Goal: Information Seeking & Learning: Check status

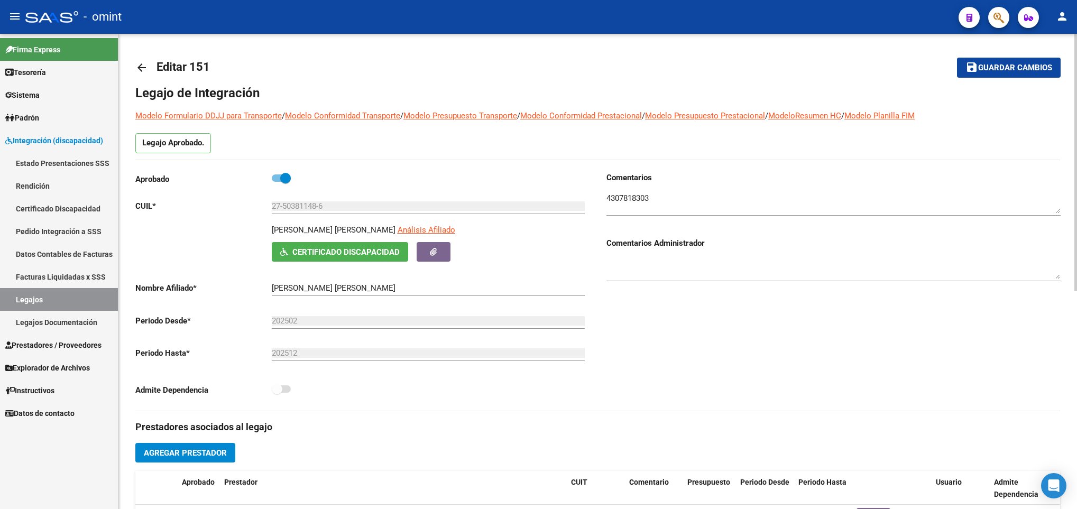
click at [144, 65] on mat-icon "arrow_back" at bounding box center [141, 67] width 13 height 13
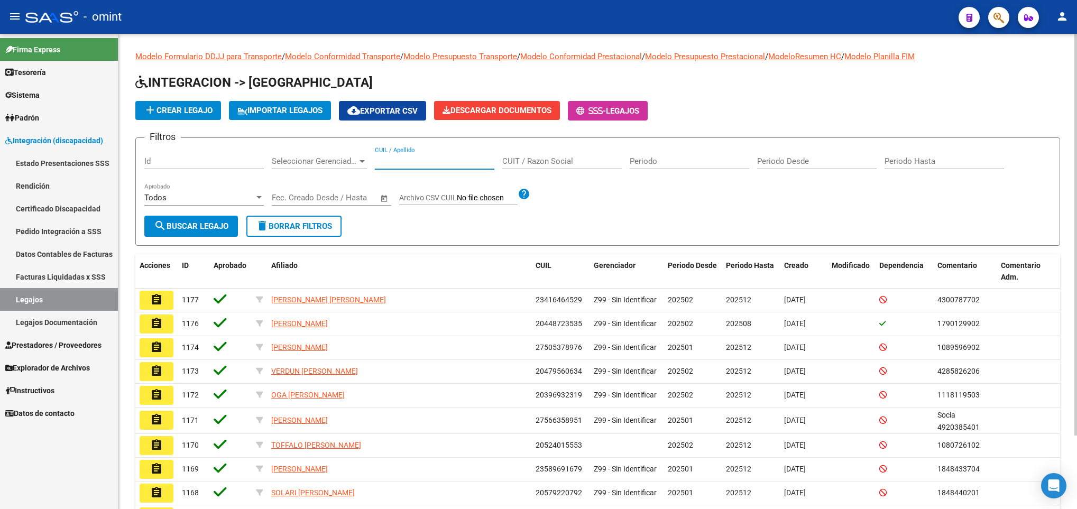
click at [432, 159] on input "CUIL / Apellido" at bounding box center [435, 162] width 120 height 10
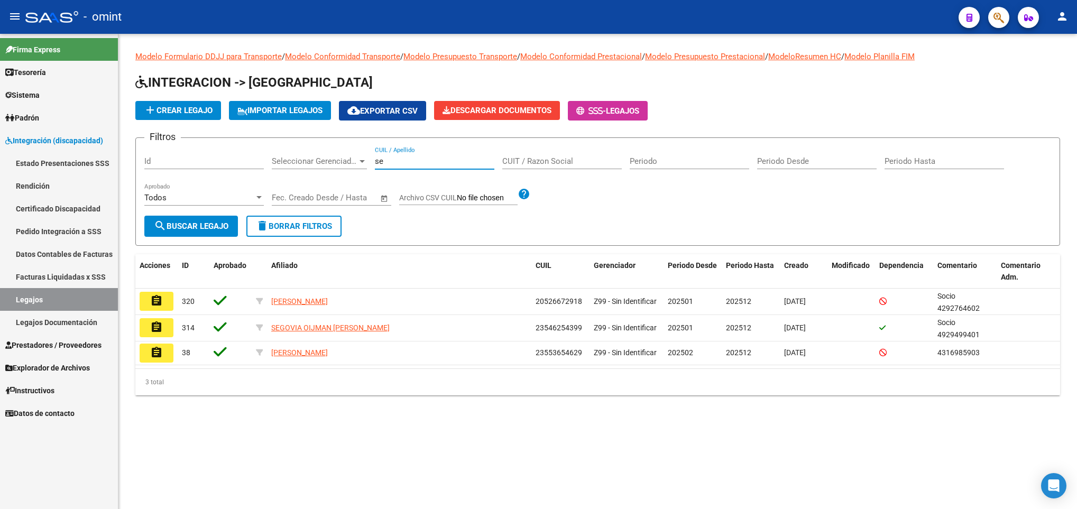
type input "s"
click at [90, 272] on link "Facturas Liquidadas x SSS" at bounding box center [59, 276] width 118 height 23
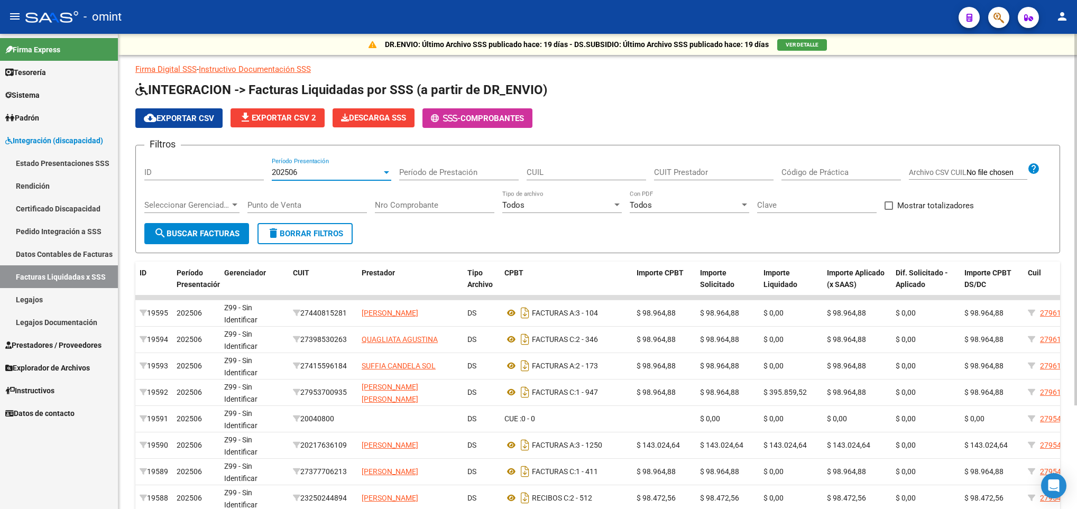
click at [387, 175] on div at bounding box center [387, 172] width 10 height 8
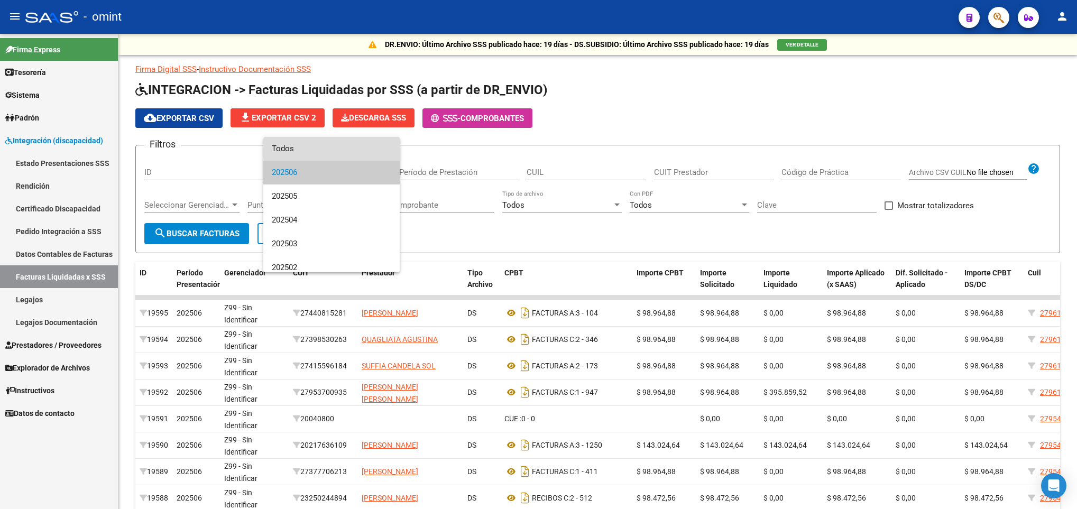
click at [351, 149] on span "Todos" at bounding box center [332, 149] width 120 height 24
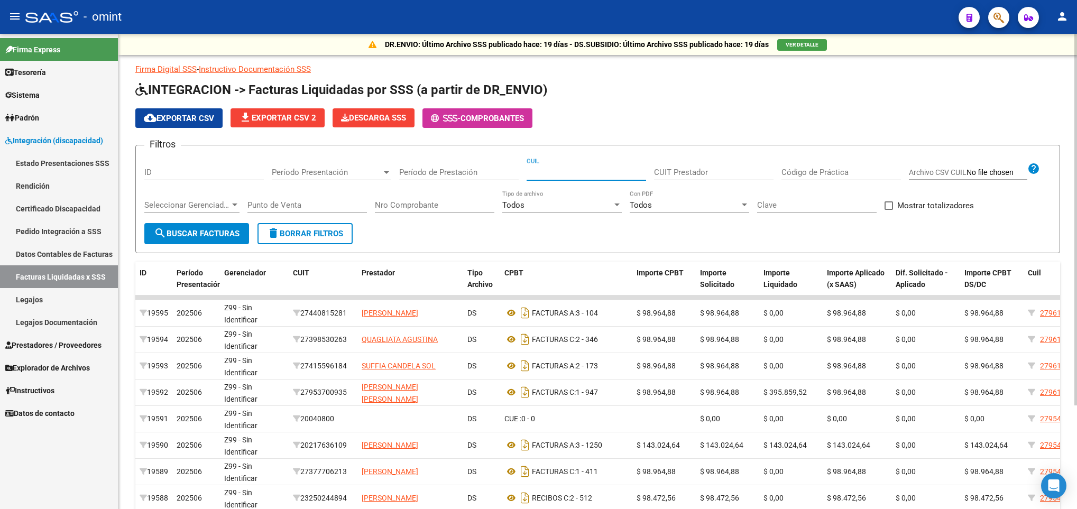
click at [546, 170] on input "CUIL" at bounding box center [587, 173] width 120 height 10
type input "55-994454"
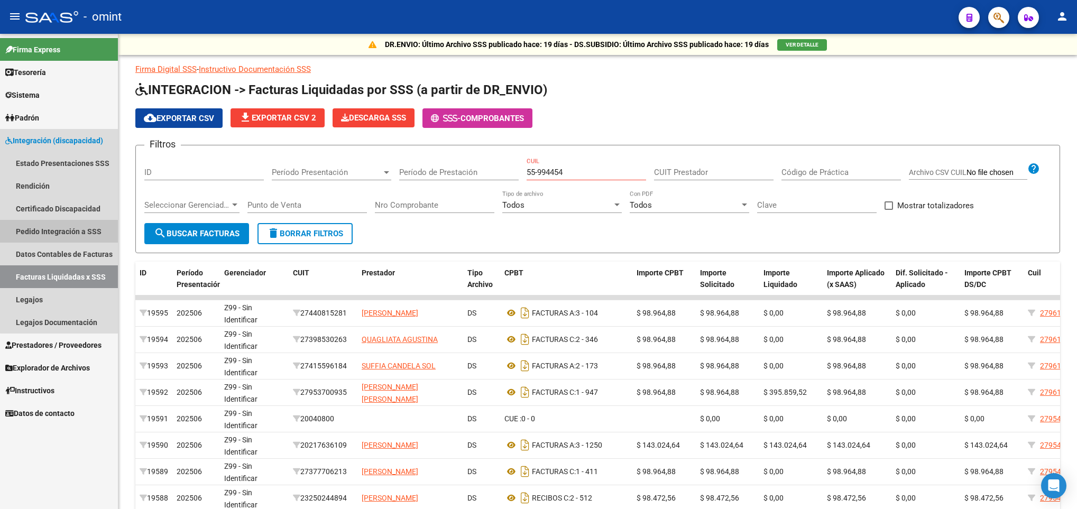
click at [64, 223] on link "Pedido Integración a SSS" at bounding box center [59, 231] width 118 height 23
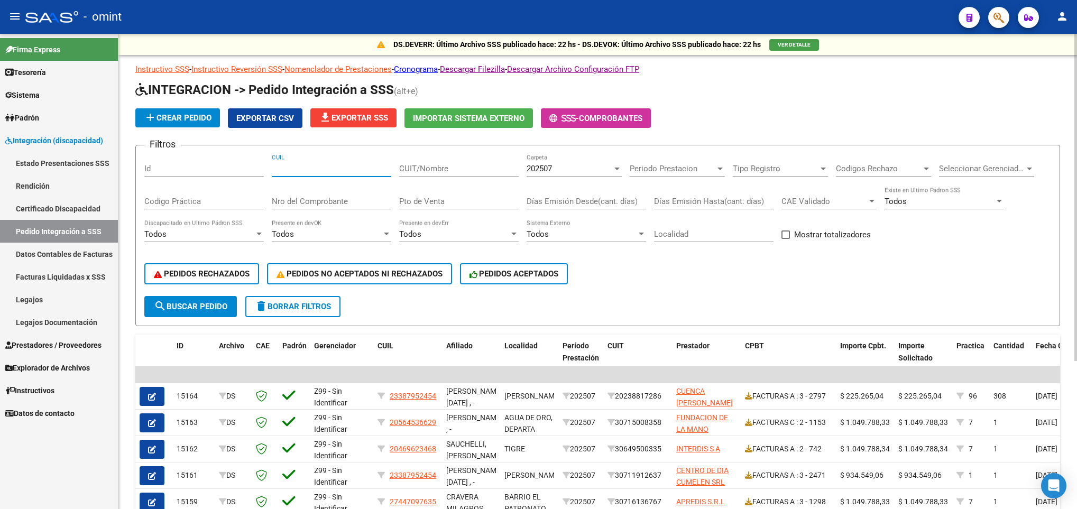
click at [342, 170] on input "CUIL" at bounding box center [332, 169] width 120 height 10
paste input "55994454"
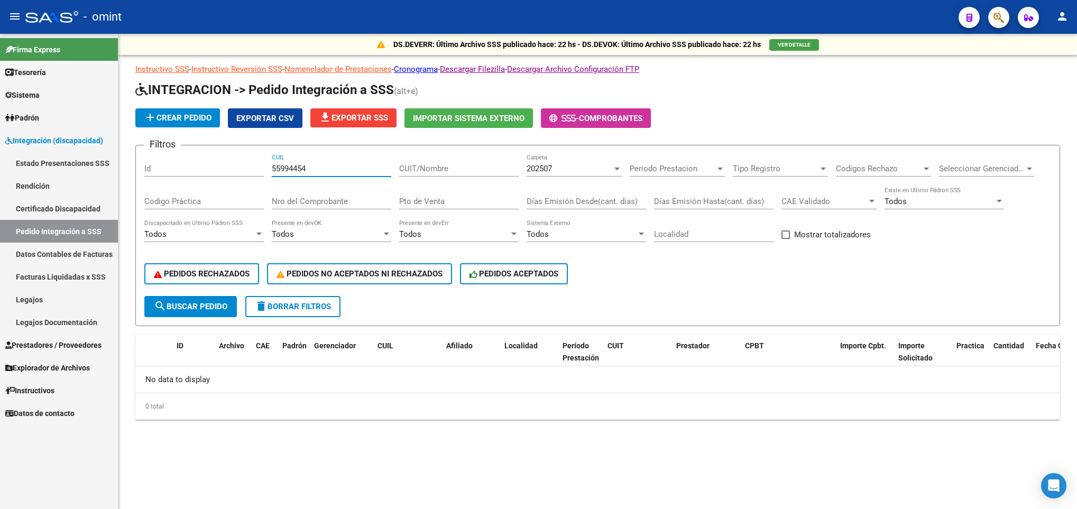
click at [342, 170] on input "55994454" at bounding box center [332, 169] width 120 height 10
type input "55994454"
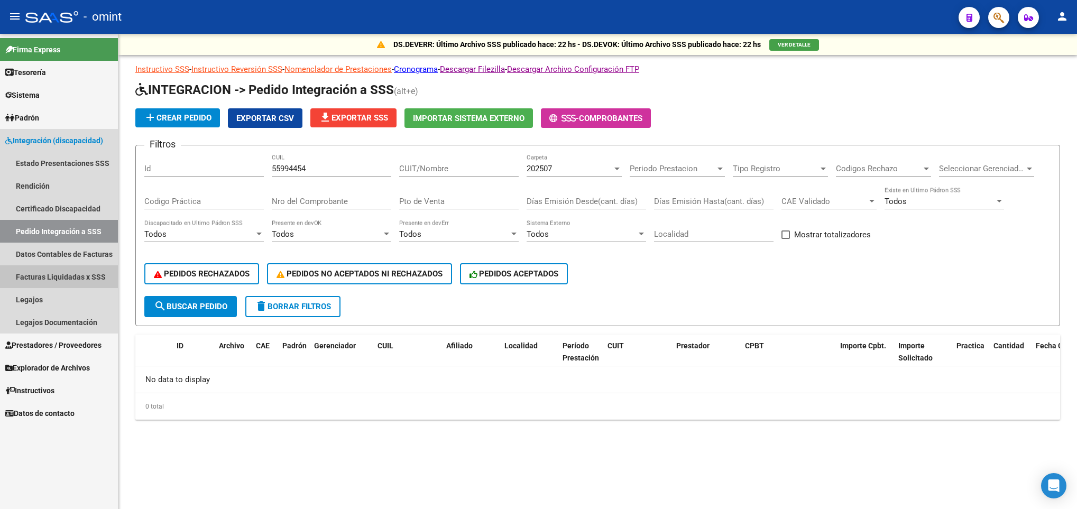
click at [65, 272] on link "Facturas Liquidadas x SSS" at bounding box center [59, 276] width 118 height 23
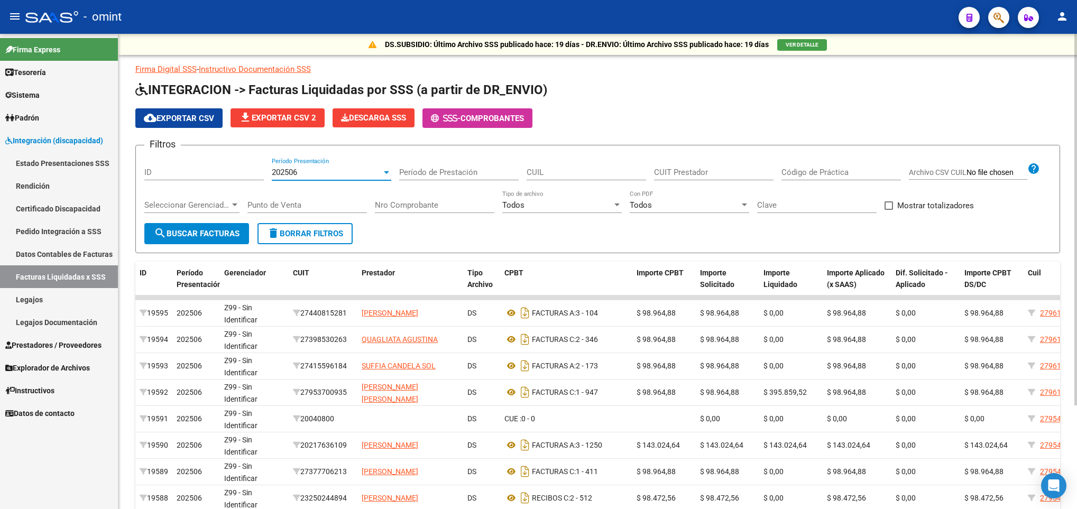
click at [365, 176] on div "202506" at bounding box center [327, 173] width 110 height 10
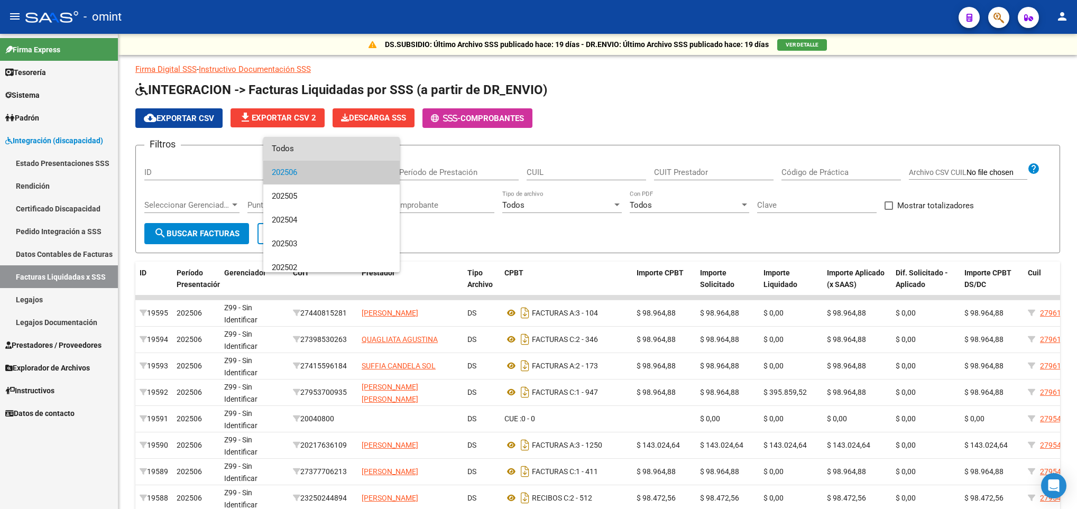
click at [354, 143] on span "Todos" at bounding box center [332, 149] width 120 height 24
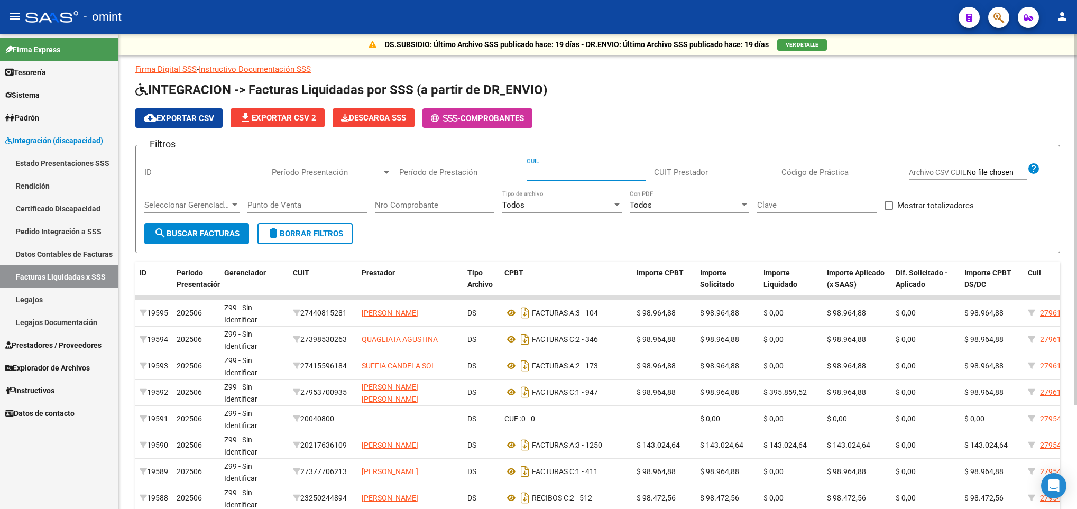
click at [542, 170] on input "CUIL" at bounding box center [587, 173] width 120 height 10
paste input "20-55994454-9"
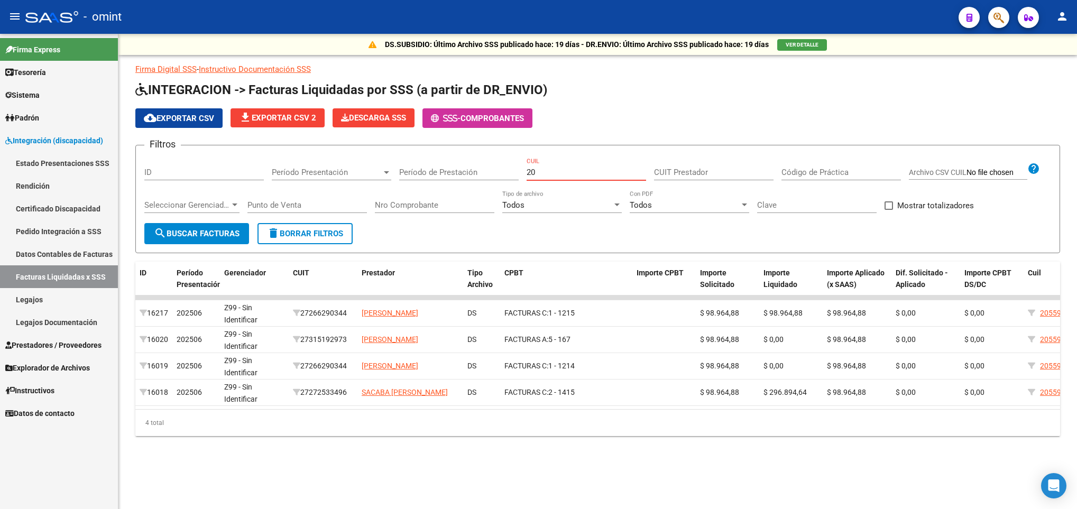
type input "2"
paste input "20-56785841-4"
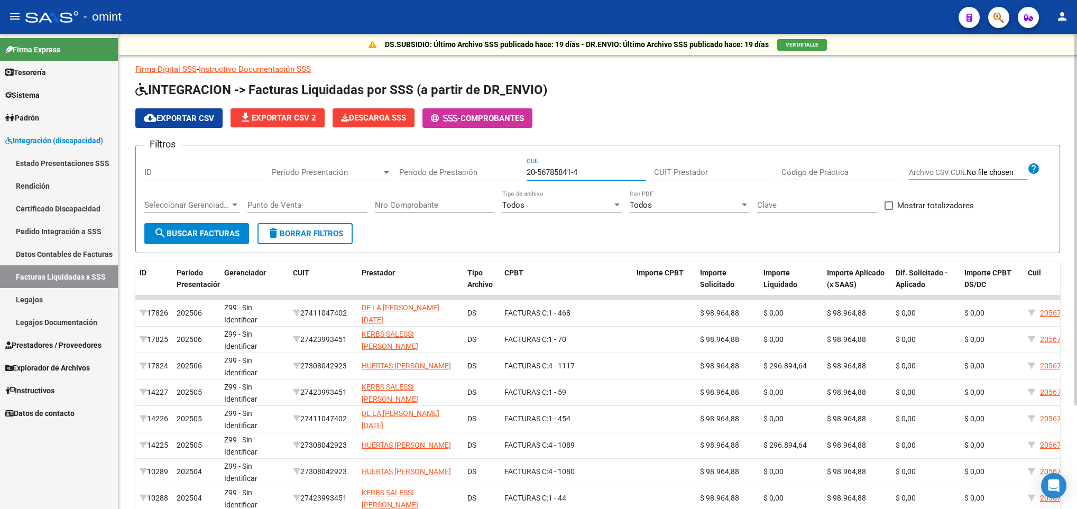
scroll to position [132, 0]
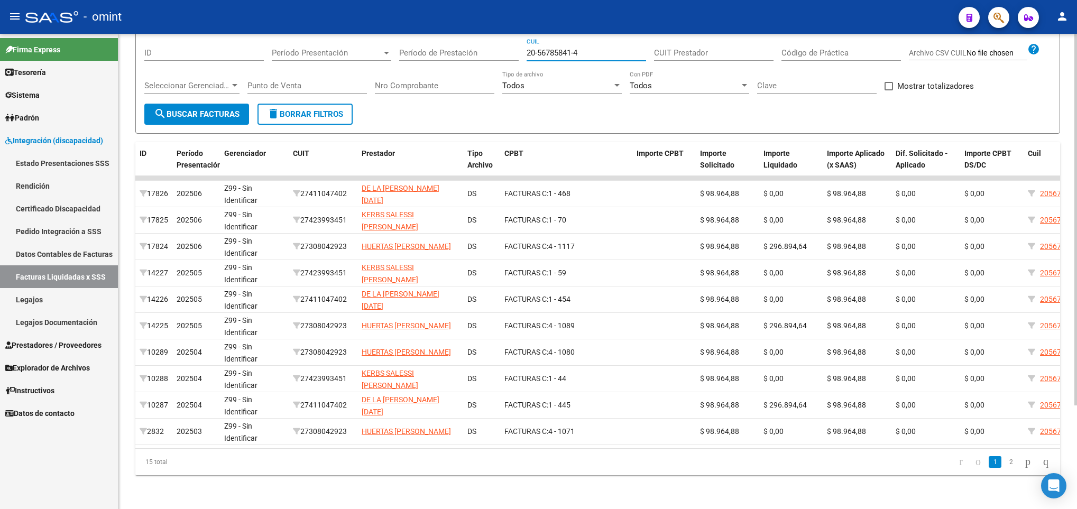
click at [1076, 429] on div at bounding box center [1076, 271] width 3 height 475
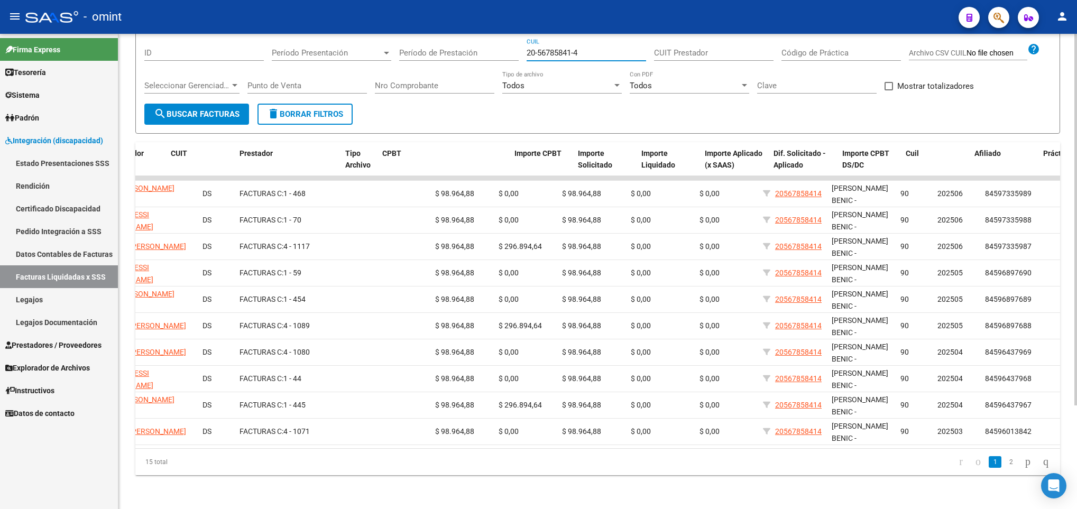
scroll to position [0, 0]
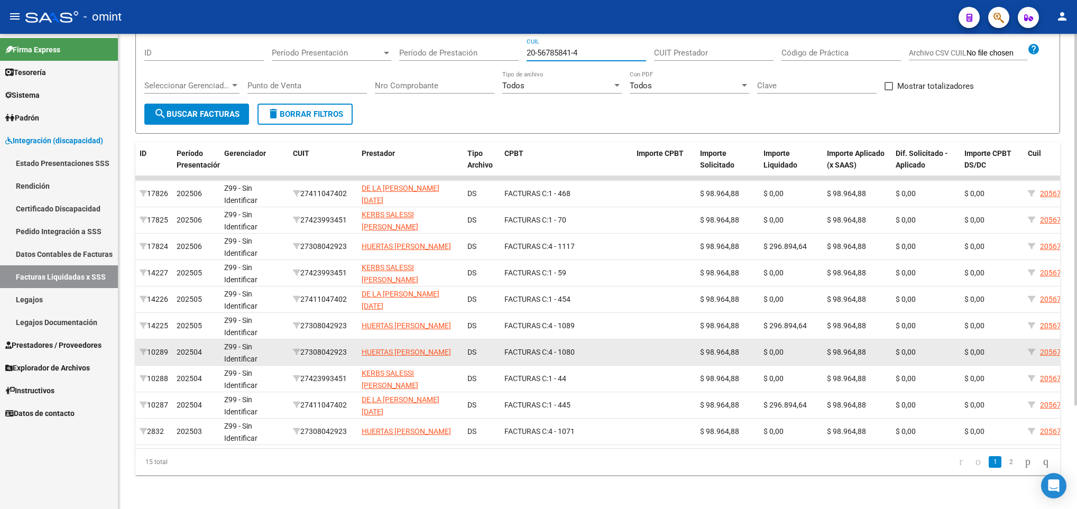
click at [331, 346] on div "27308042923" at bounding box center [323, 352] width 60 height 12
copy div "27308042923"
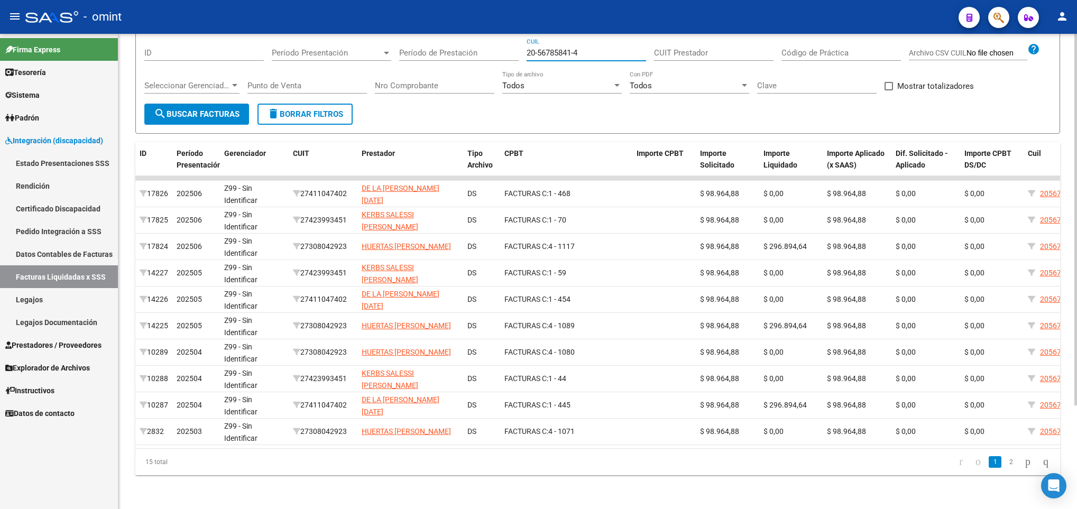
click at [618, 48] on input "20-56785841-4" at bounding box center [587, 53] width 120 height 10
type input "2"
paste input "27-46450576-3"
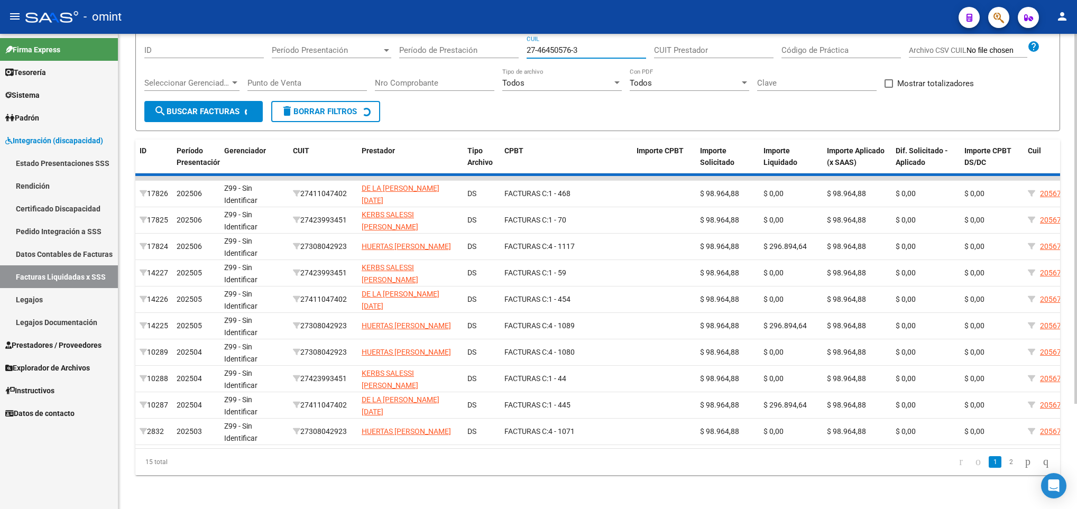
scroll to position [27, 0]
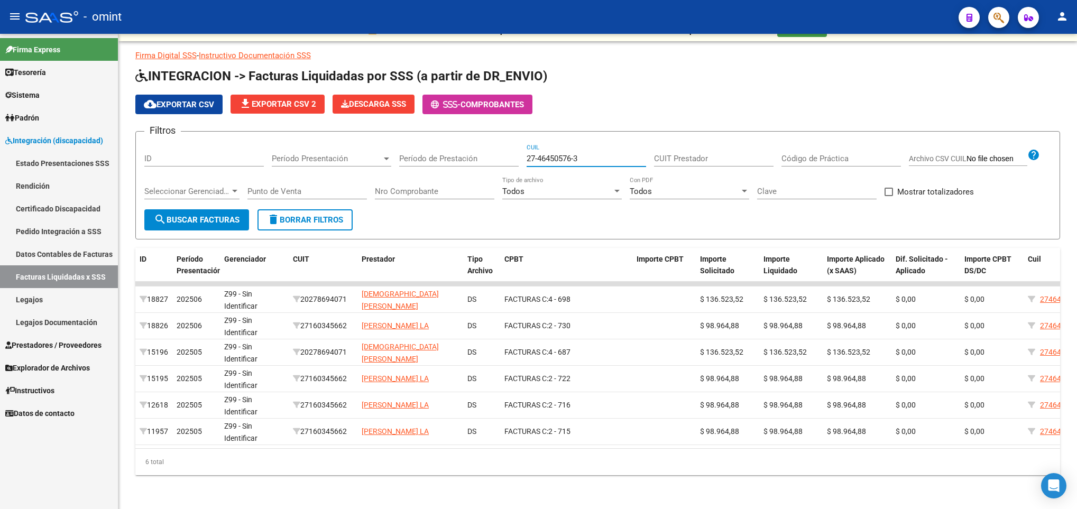
type input "27-46450576-3"
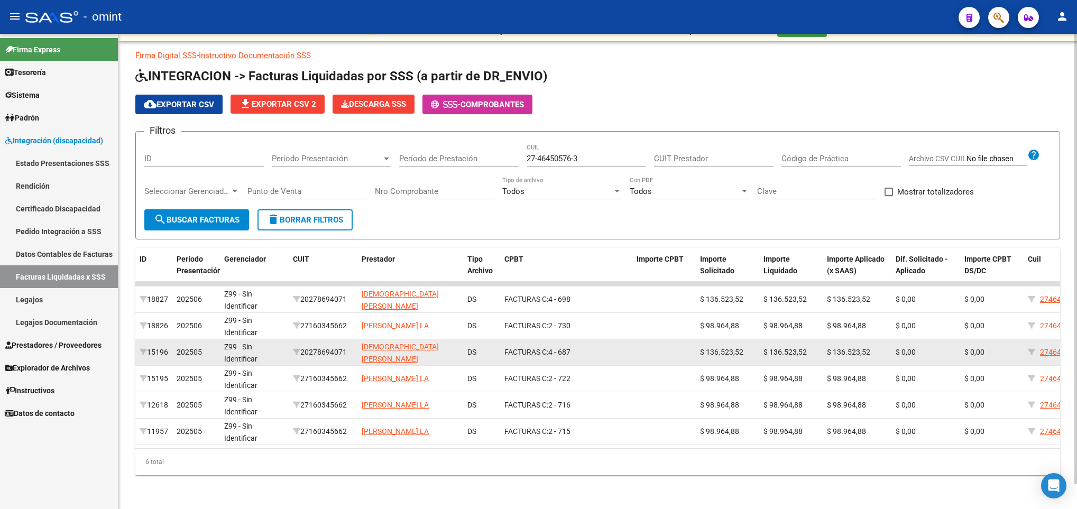
click at [330, 346] on div "20278694071" at bounding box center [323, 352] width 60 height 12
copy div "20278694071"
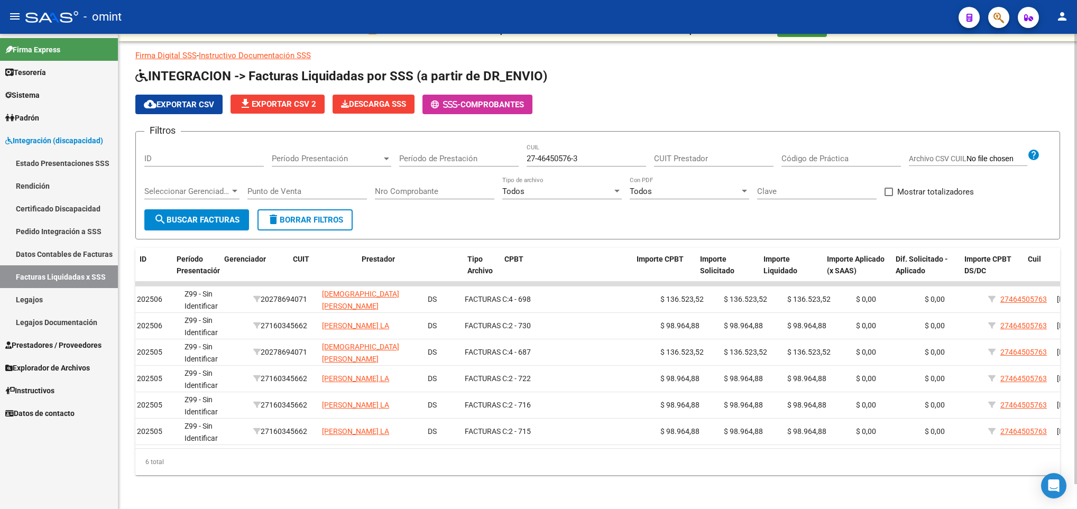
scroll to position [0, 0]
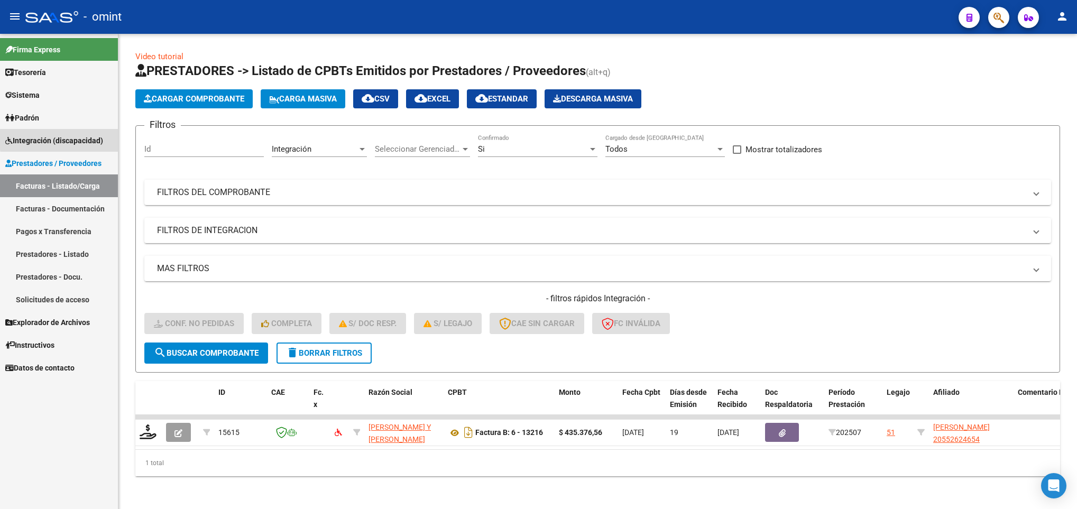
click at [94, 140] on span "Integración (discapacidad)" at bounding box center [54, 141] width 98 height 12
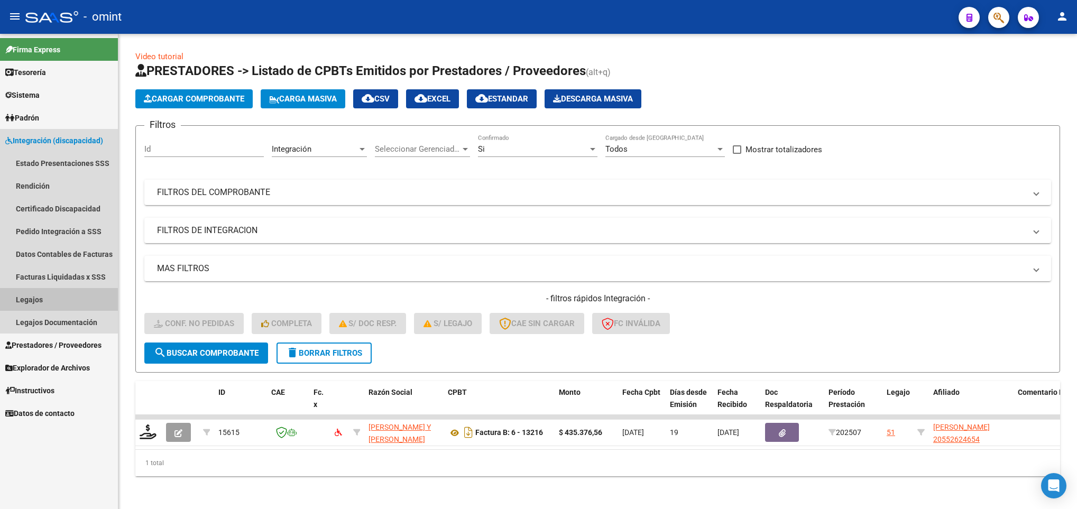
click at [59, 302] on link "Legajos" at bounding box center [59, 299] width 118 height 23
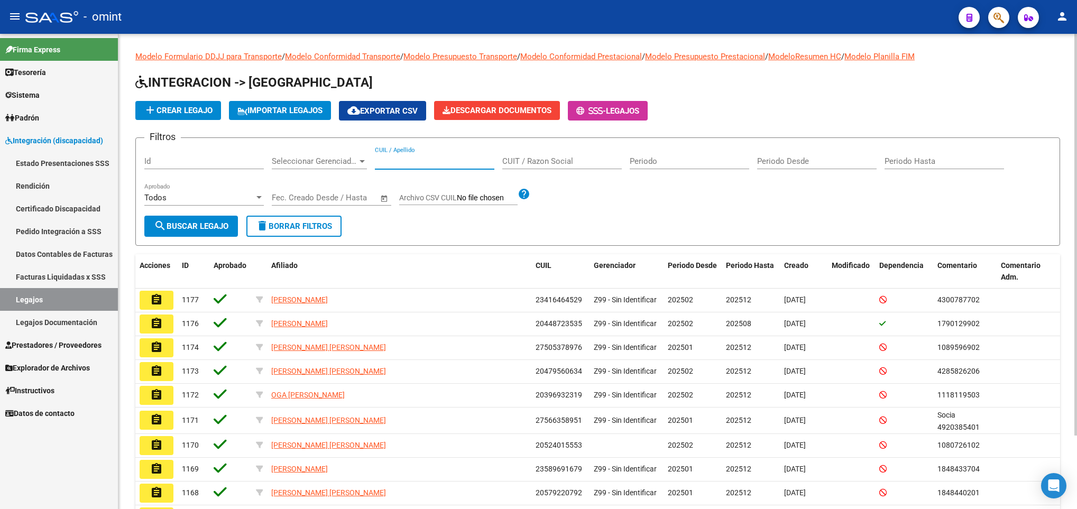
click at [390, 161] on input "CUIL / Apellido" at bounding box center [435, 162] width 120 height 10
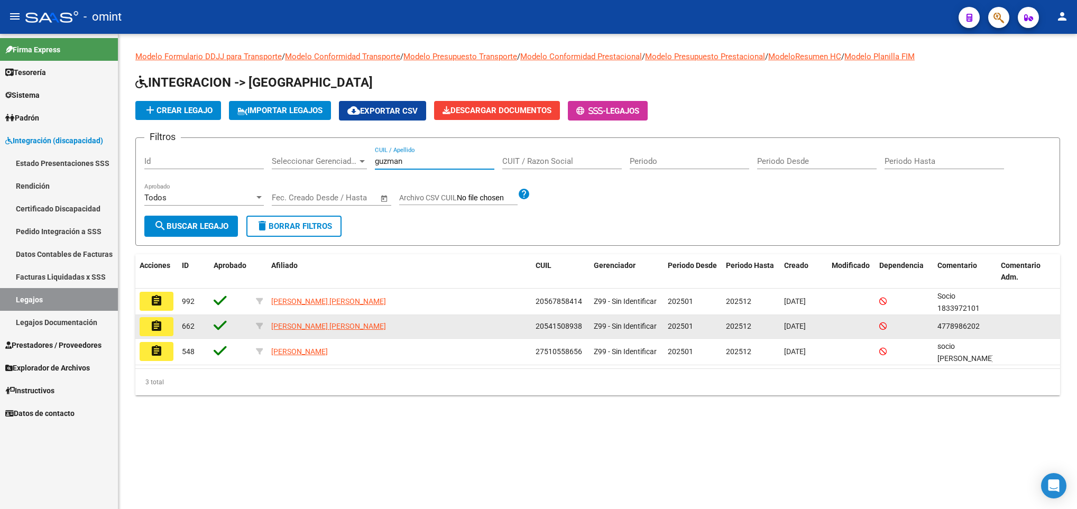
type input "guzman"
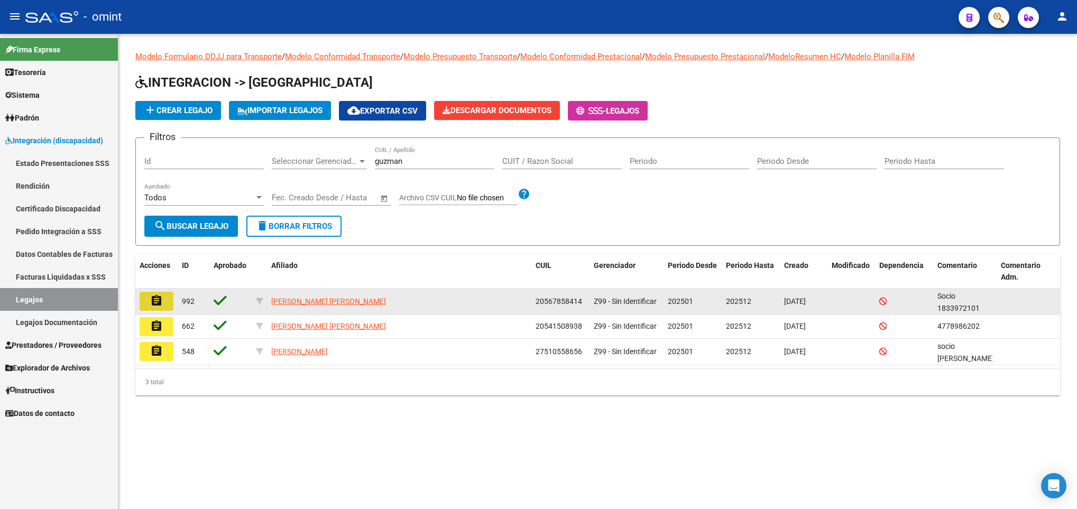
click at [164, 294] on button "assignment" at bounding box center [157, 301] width 34 height 19
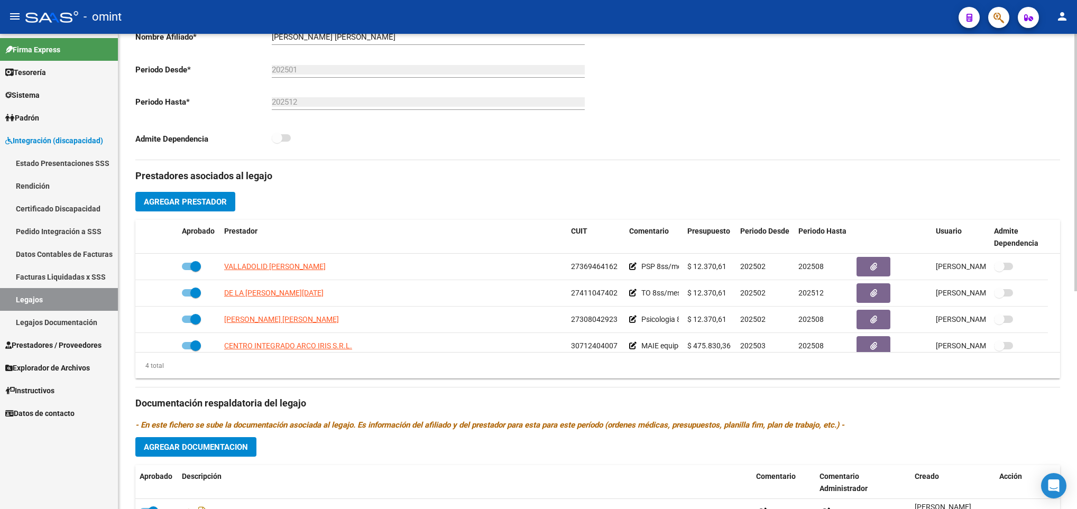
scroll to position [317, 0]
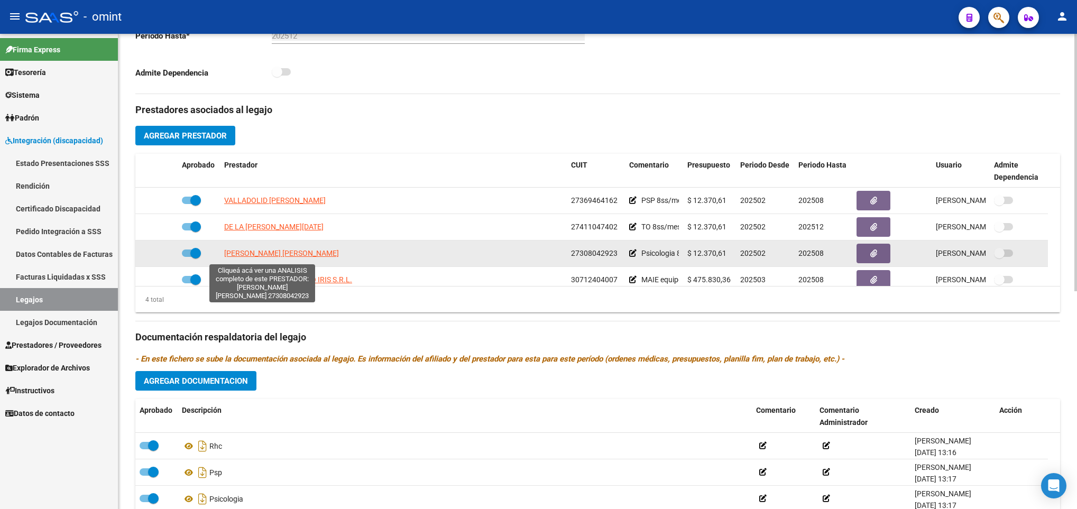
click at [268, 256] on span "HUERTAS MARIA JOSE" at bounding box center [281, 253] width 115 height 8
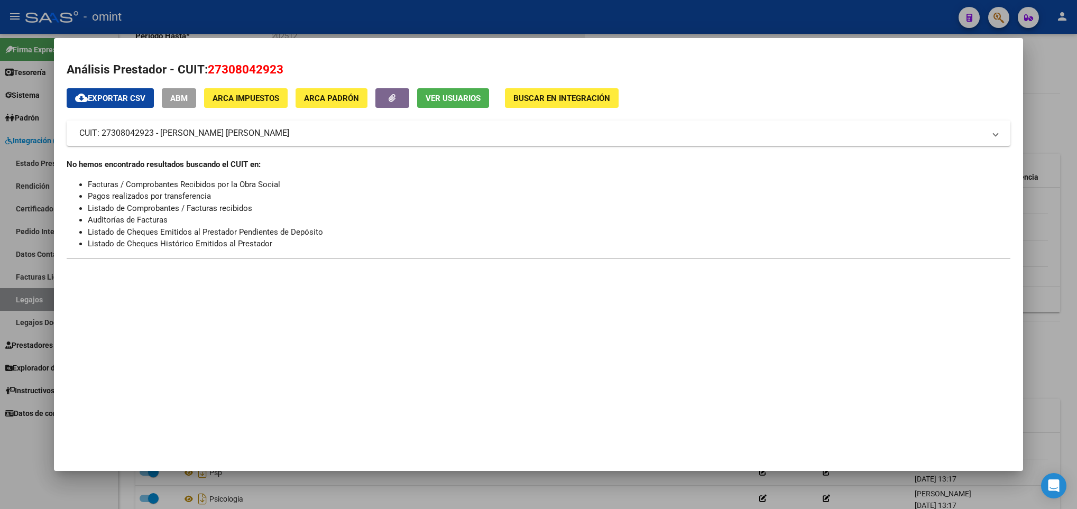
click at [455, 491] on div at bounding box center [538, 254] width 1077 height 509
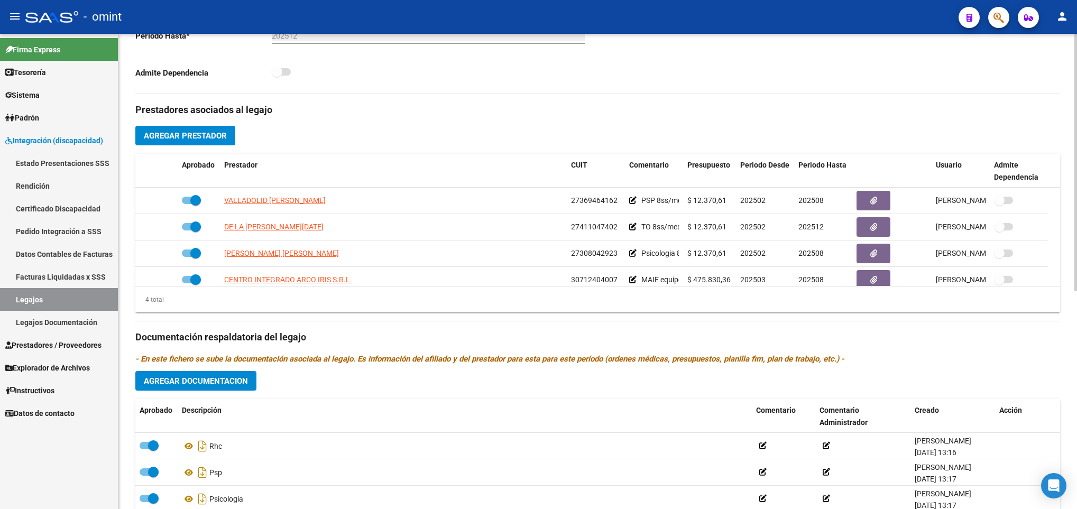
scroll to position [0, 0]
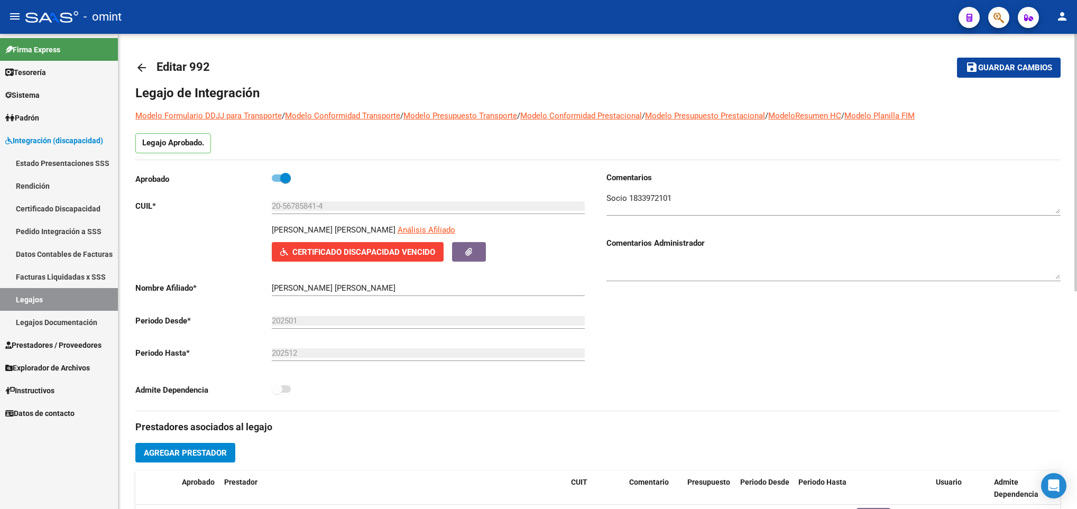
click at [1075, 75] on div at bounding box center [1076, 271] width 3 height 475
click at [286, 206] on input "20-56785841-4" at bounding box center [428, 206] width 313 height 10
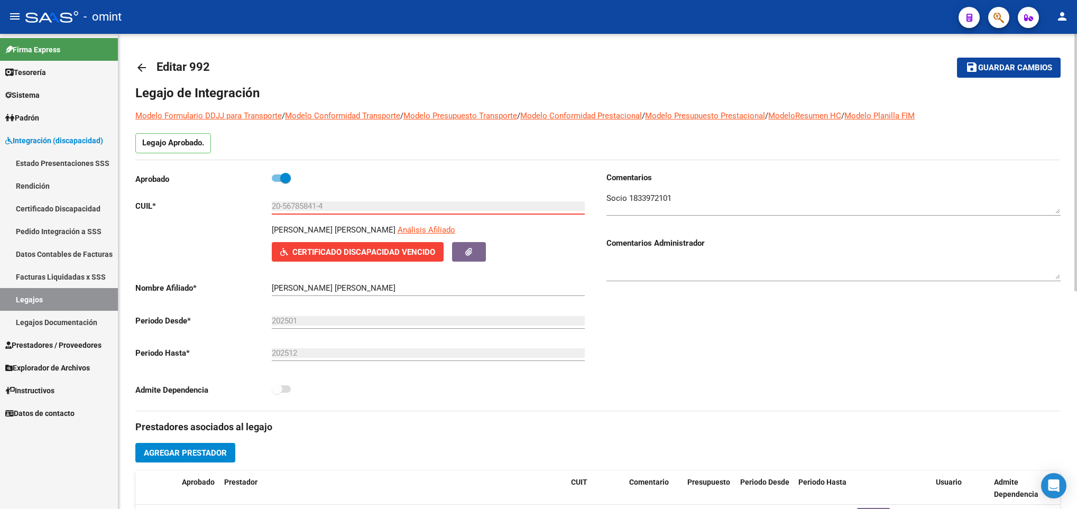
click at [1076, 56] on div at bounding box center [1076, 271] width 3 height 475
click at [1076, 56] on div at bounding box center [1076, 163] width 3 height 258
click at [135, 75] on link "arrow_back" at bounding box center [145, 67] width 21 height 25
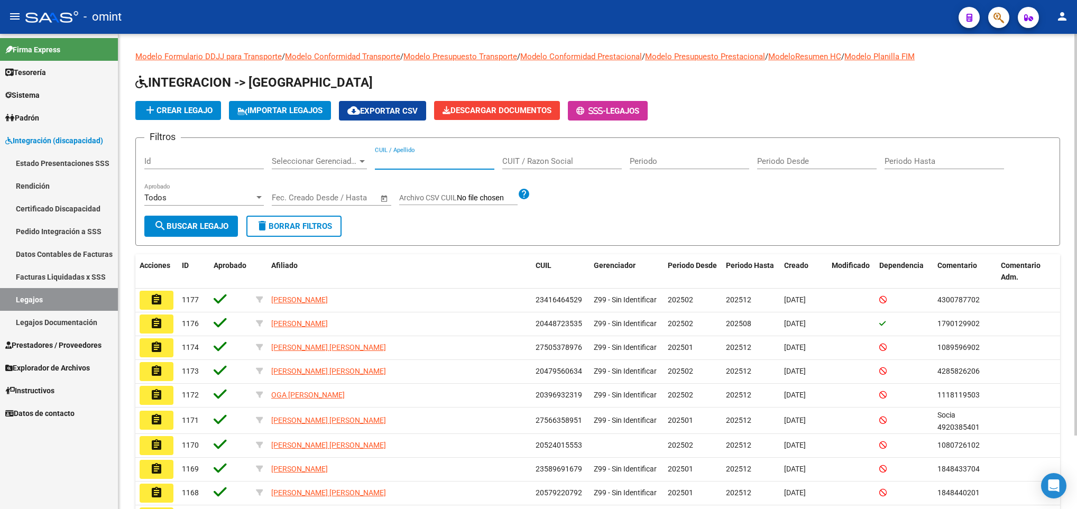
click at [411, 158] on input "CUIL / Apellido" at bounding box center [435, 162] width 120 height 10
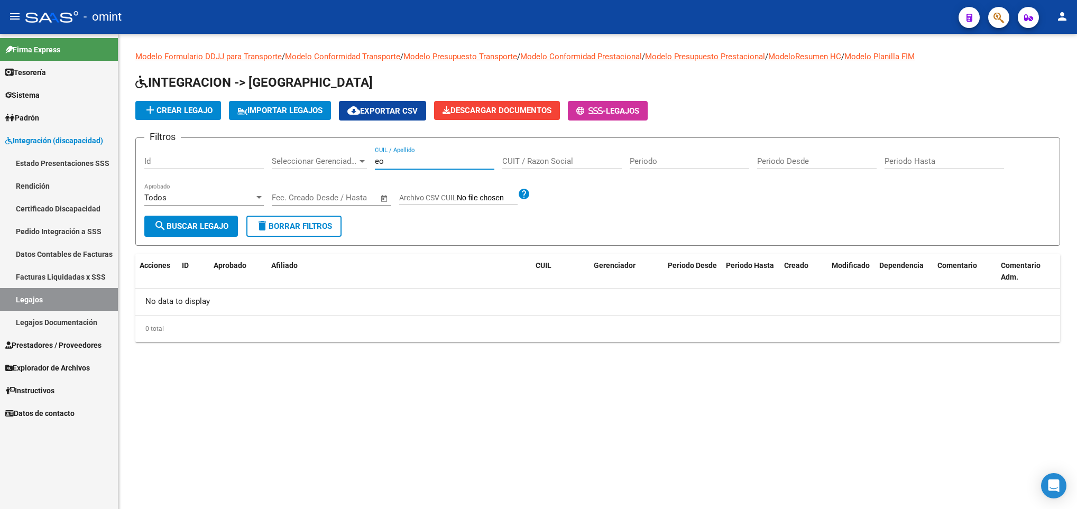
type input "e"
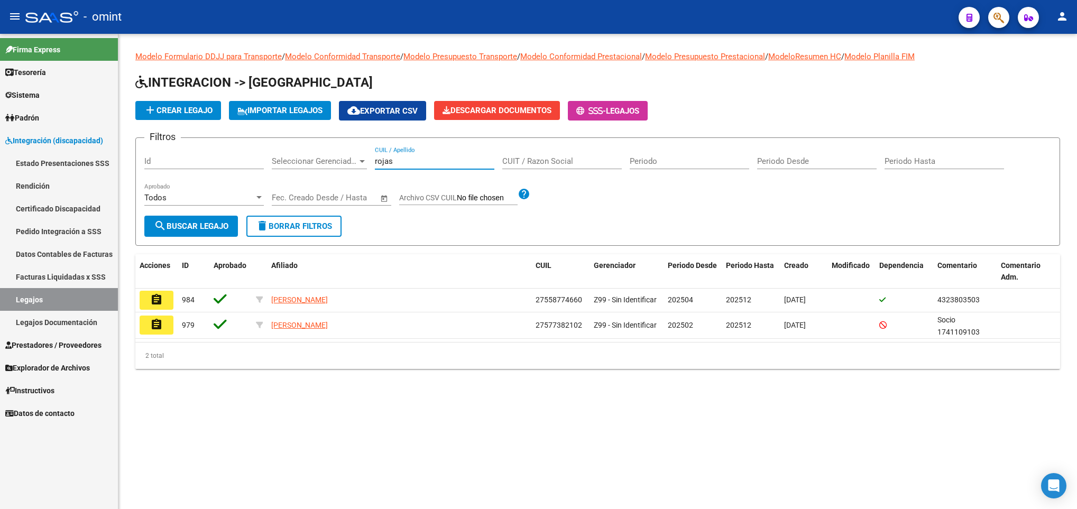
type input "rojas"
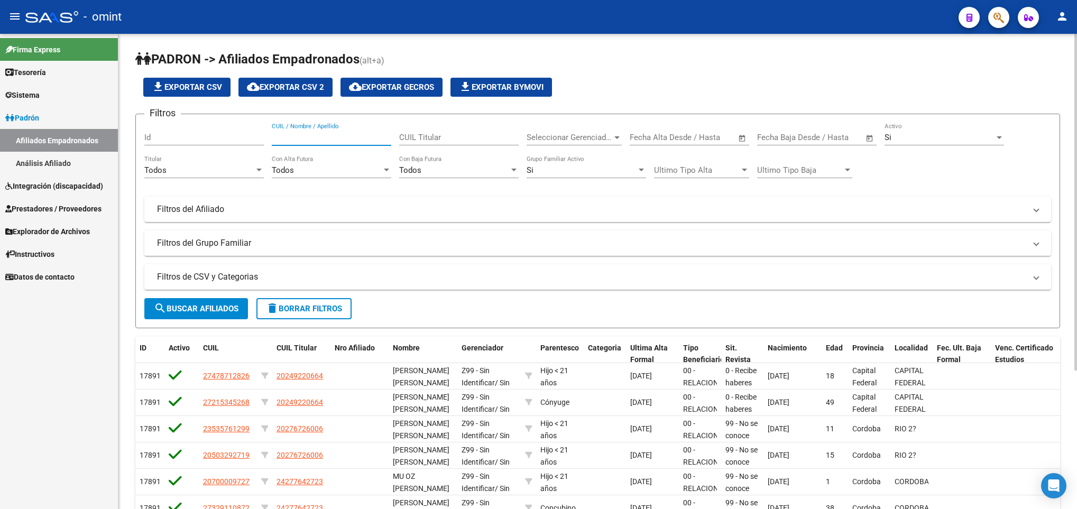
click at [350, 139] on input "CUIL / Nombre / Apellido" at bounding box center [332, 138] width 120 height 10
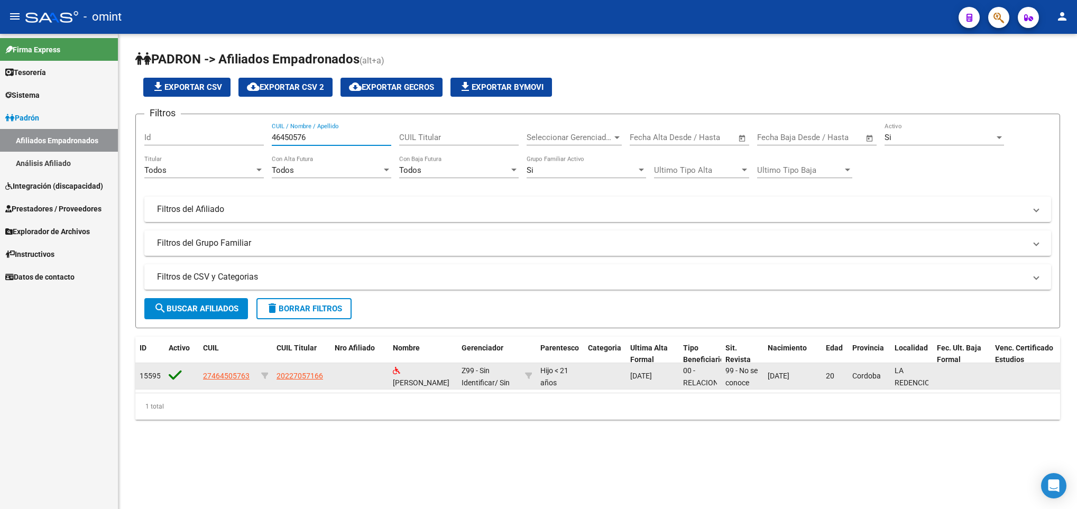
type input "46450576"
drag, startPoint x: 196, startPoint y: 381, endPoint x: 173, endPoint y: 383, distance: 22.8
click at [173, 383] on datatable-body-cell at bounding box center [181, 376] width 34 height 26
drag, startPoint x: 198, startPoint y: 378, endPoint x: 253, endPoint y: 383, distance: 54.7
click at [253, 383] on datatable-body-cell "27464505763" at bounding box center [228, 376] width 58 height 26
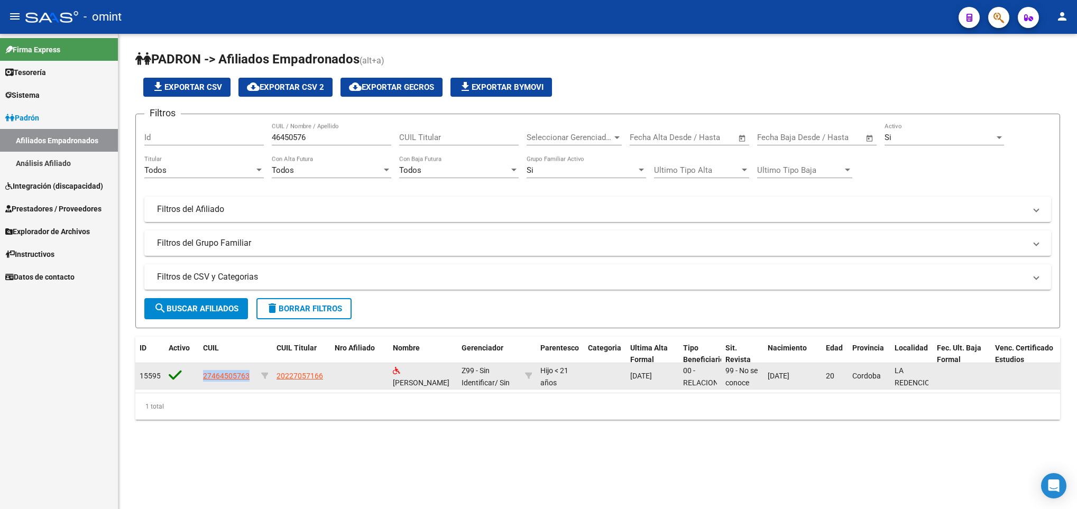
copy span "27464505763"
